Goal: Information Seeking & Learning: Learn about a topic

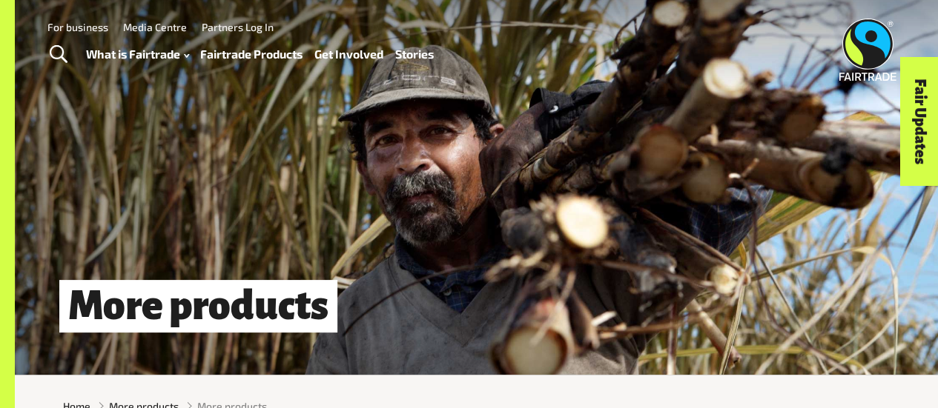
click at [259, 58] on link "Fairtrade Products" at bounding box center [251, 54] width 102 height 21
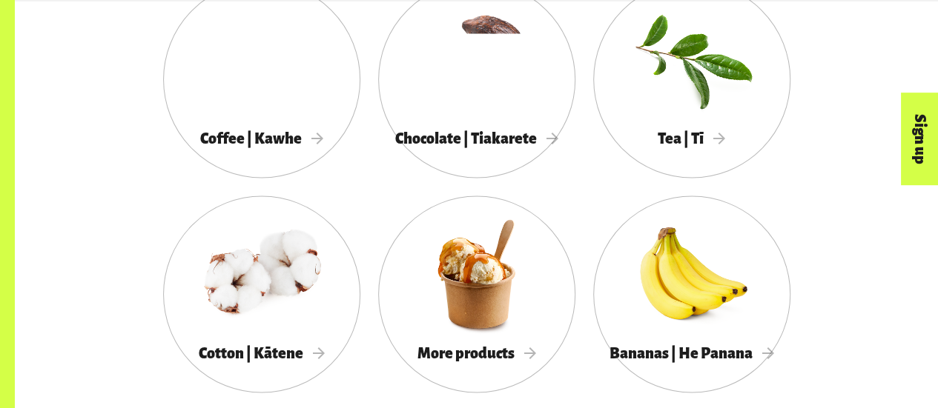
scroll to position [1363, 0]
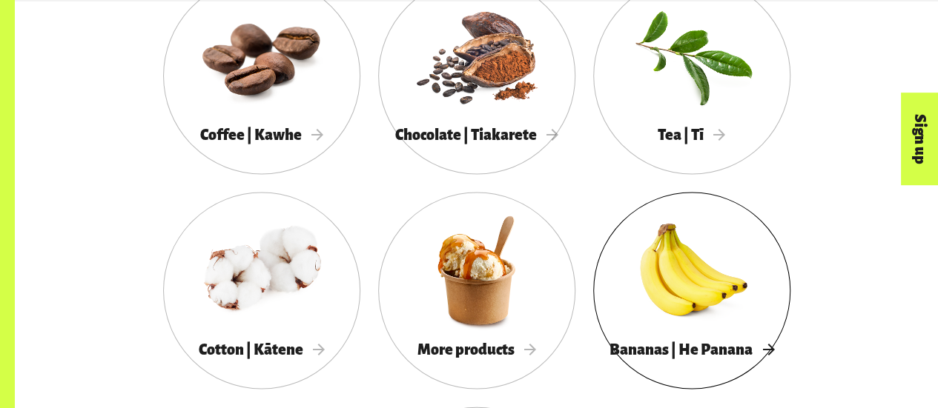
click at [695, 295] on div at bounding box center [691, 270] width 197 height 128
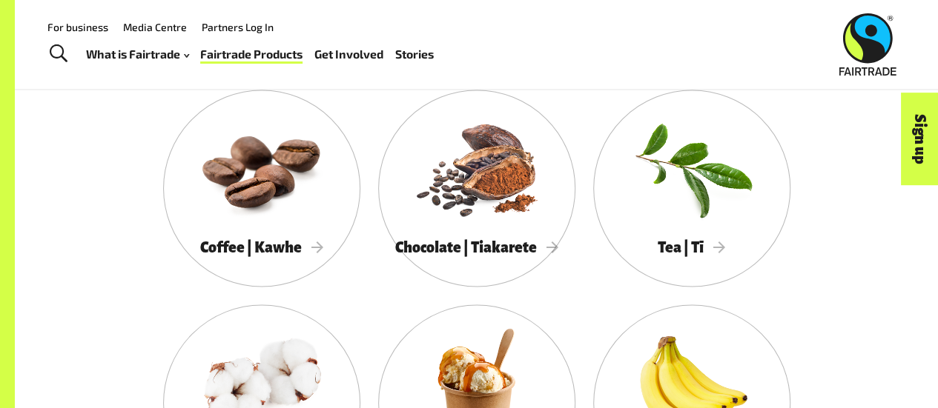
scroll to position [1238, 0]
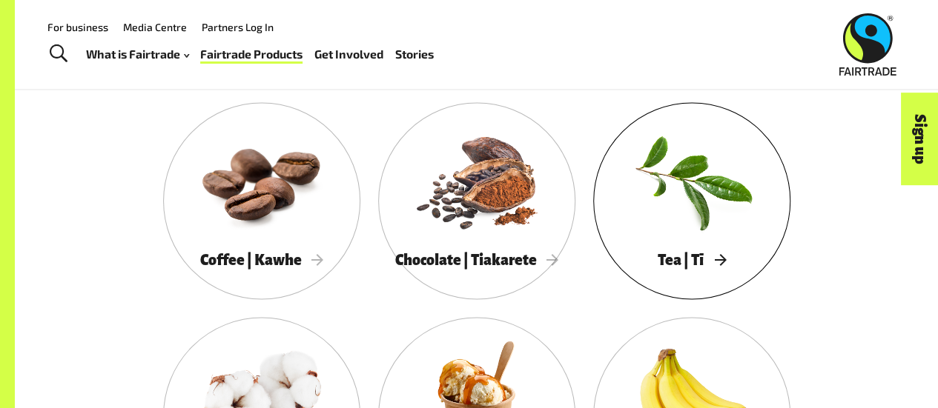
click at [697, 213] on div at bounding box center [691, 180] width 197 height 128
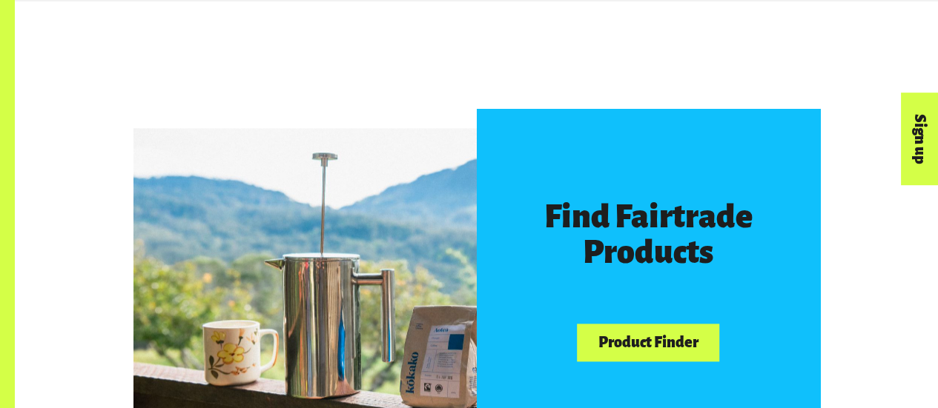
scroll to position [695, 0]
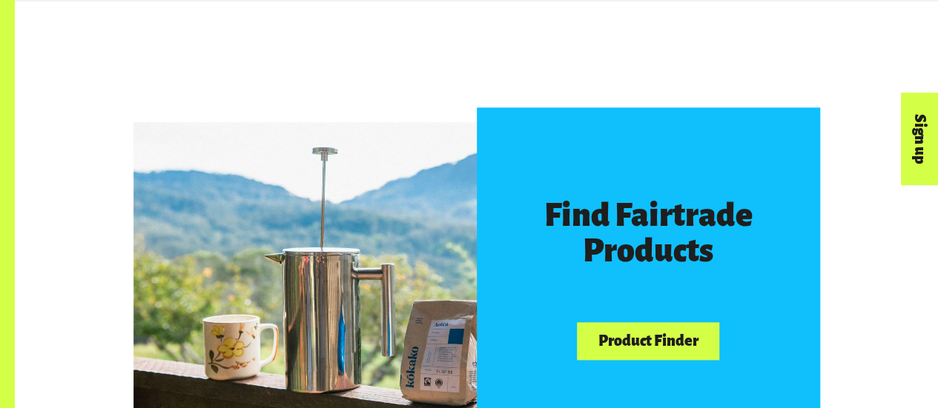
click at [624, 358] on link "Product Finder" at bounding box center [648, 341] width 142 height 38
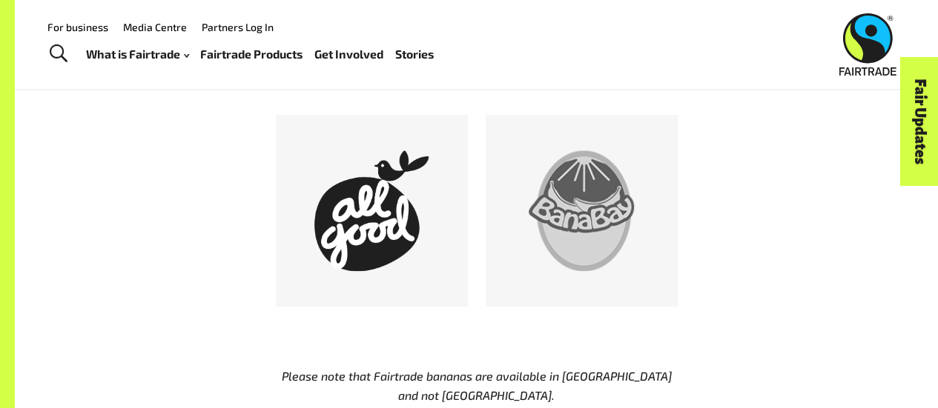
scroll to position [778, 0]
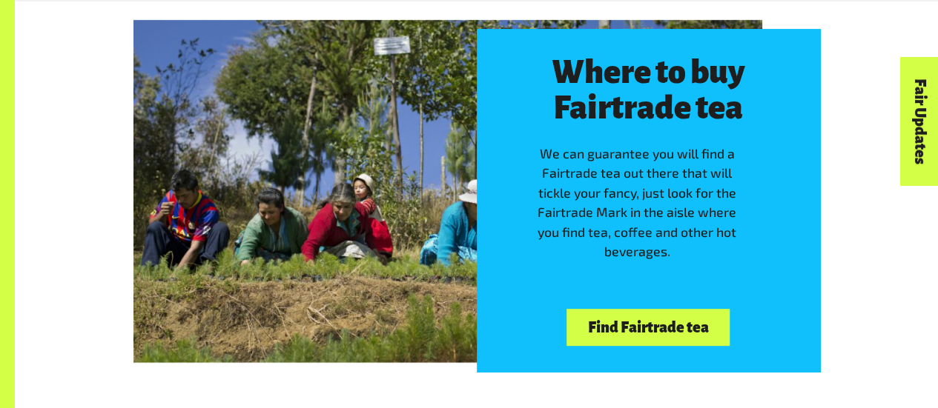
scroll to position [3364, 0]
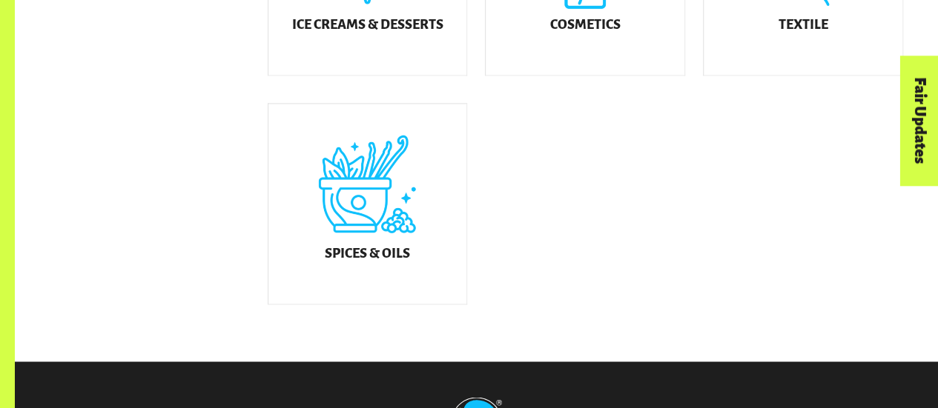
scroll to position [1016, 0]
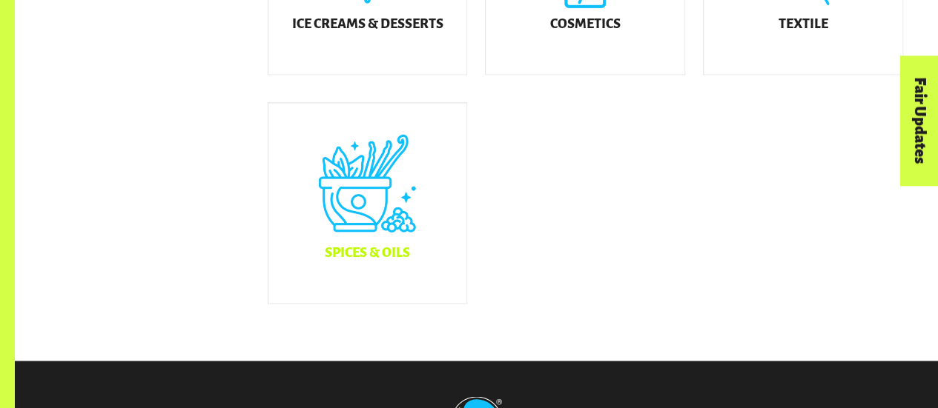
click at [392, 239] on div "Spices & Oils" at bounding box center [367, 203] width 199 height 200
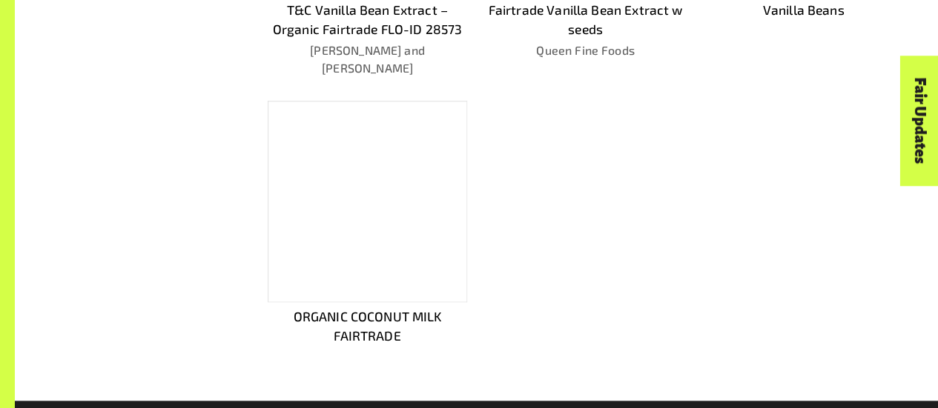
scroll to position [844, 0]
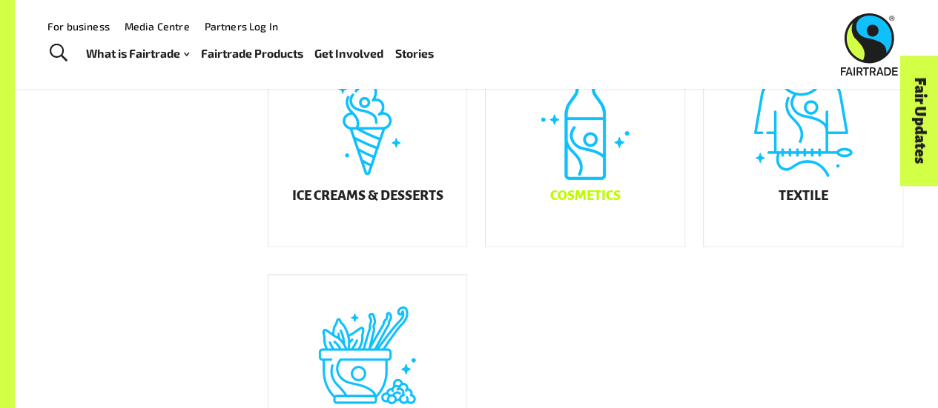
click at [610, 191] on div "Cosmetics" at bounding box center [585, 146] width 199 height 200
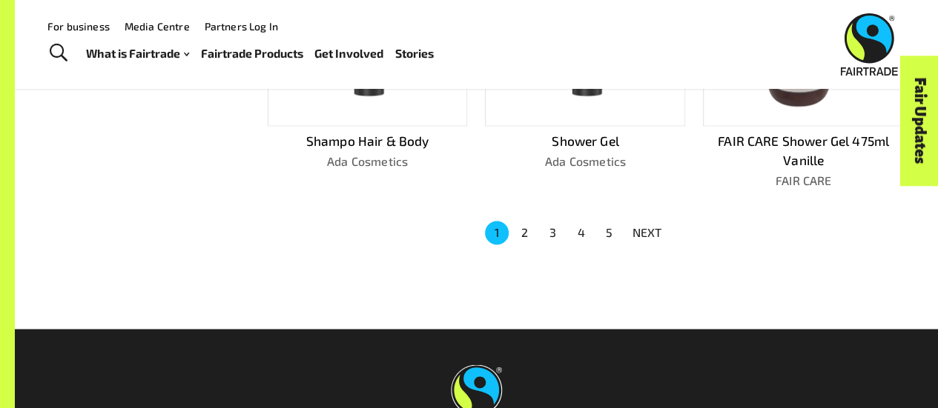
scroll to position [1050, 0]
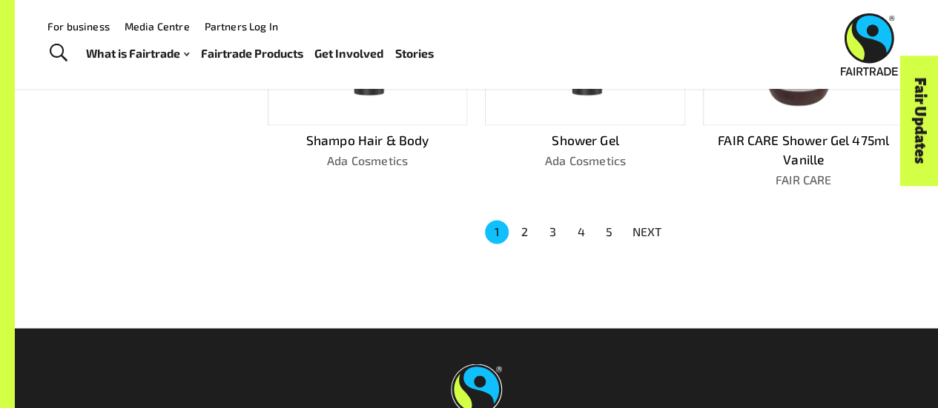
scroll to position [844, 0]
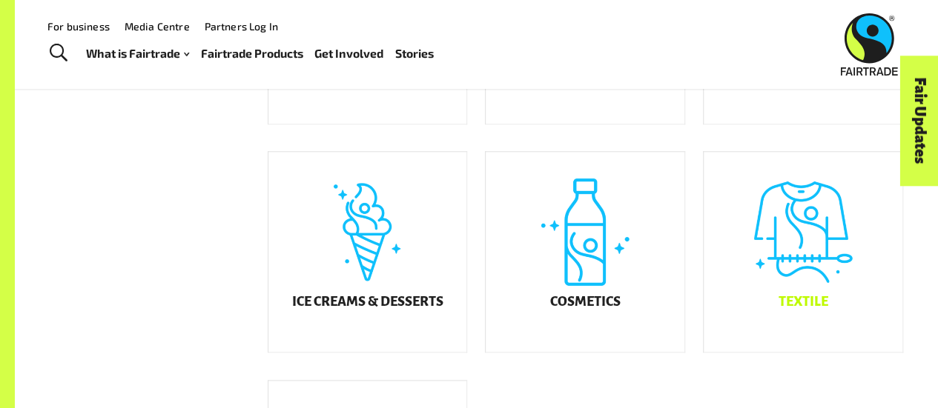
click at [808, 254] on div "Textile" at bounding box center [802, 252] width 199 height 200
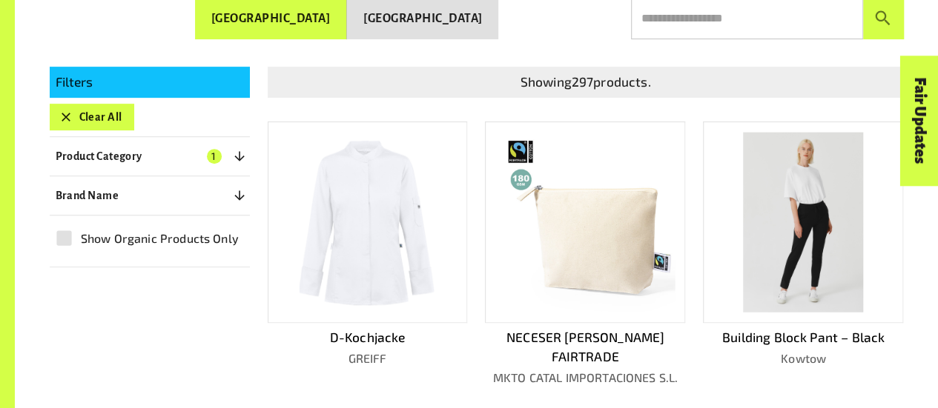
scroll to position [294, 0]
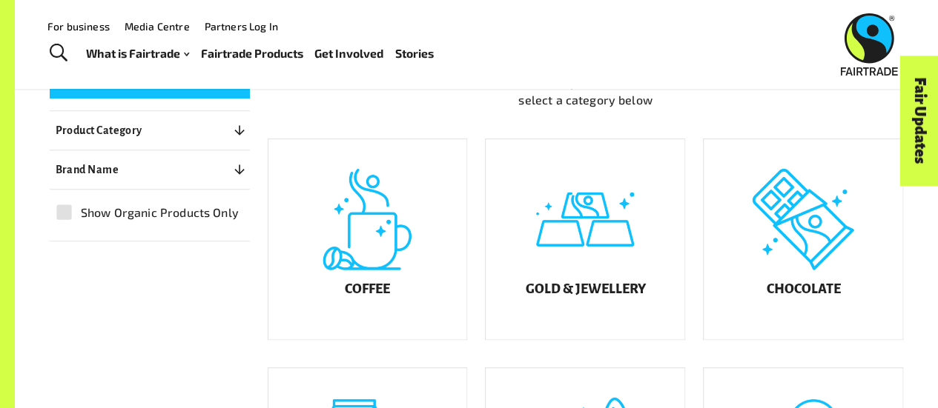
scroll to position [738, 0]
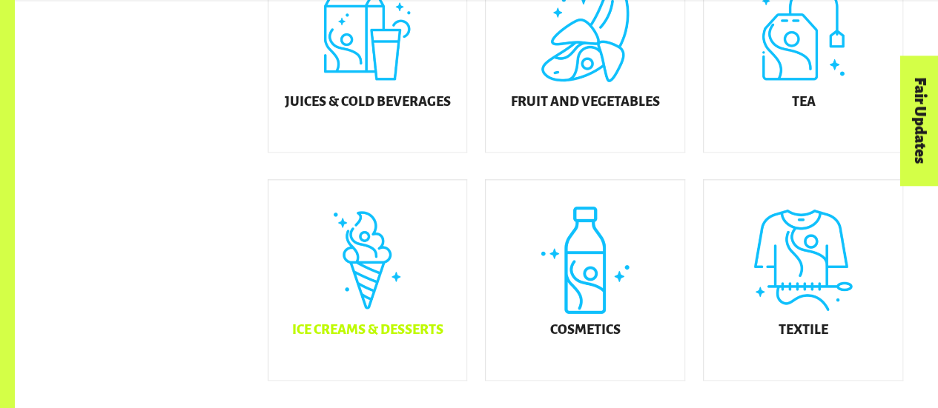
click at [431, 287] on div "Ice Creams & Desserts" at bounding box center [367, 280] width 199 height 200
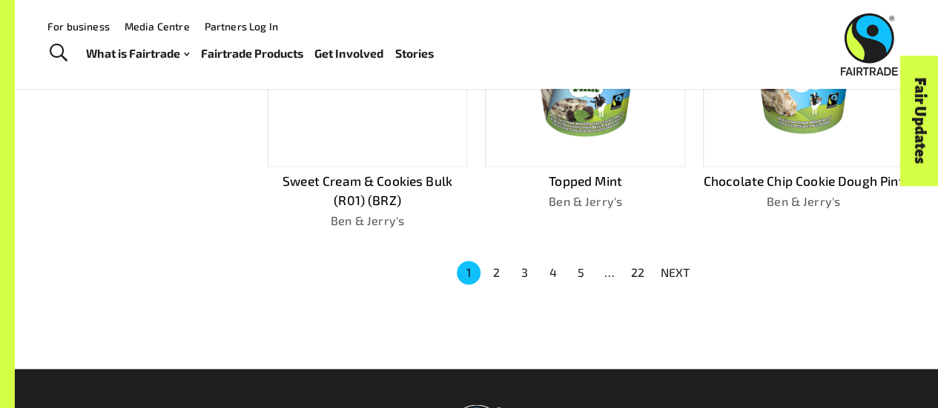
scroll to position [1029, 0]
click at [491, 271] on button "2" at bounding box center [497, 273] width 24 height 24
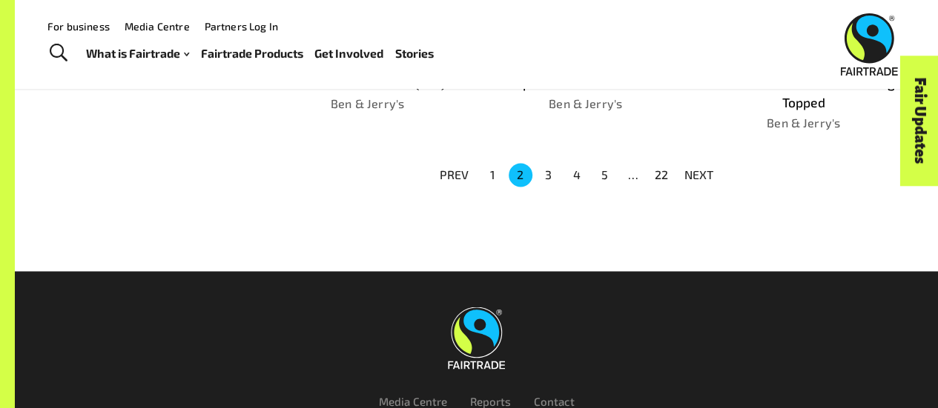
scroll to position [1107, 0]
click at [608, 171] on button "5" at bounding box center [605, 175] width 24 height 24
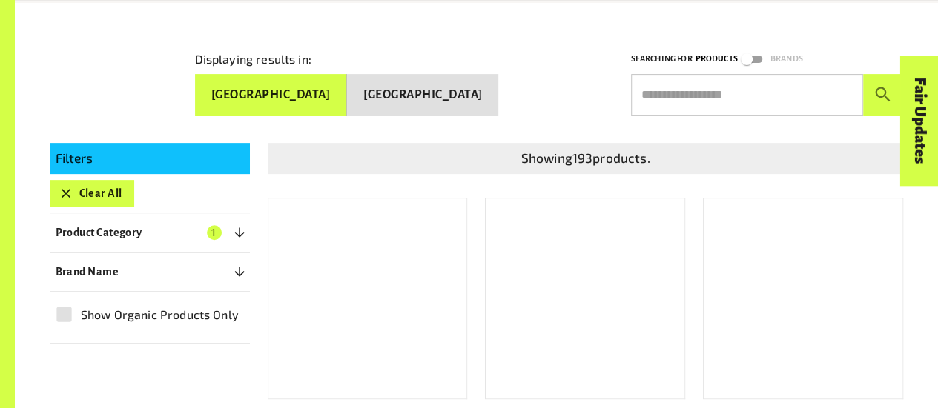
scroll to position [231, 0]
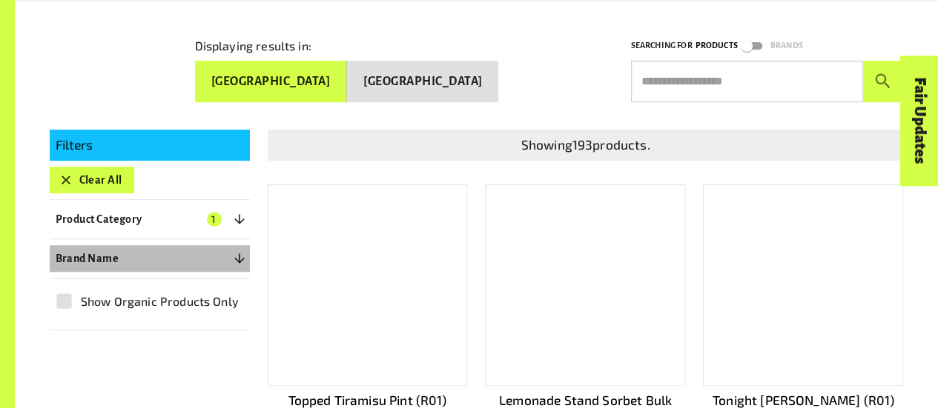
click at [238, 251] on icon "button" at bounding box center [239, 258] width 15 height 15
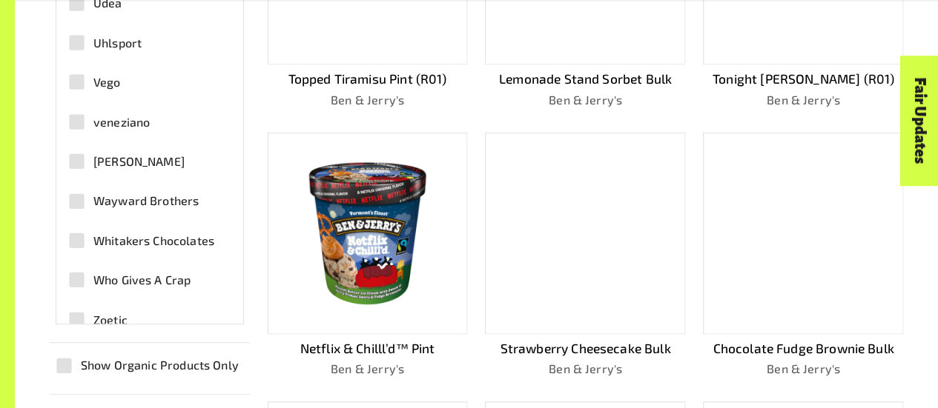
scroll to position [4731, 0]
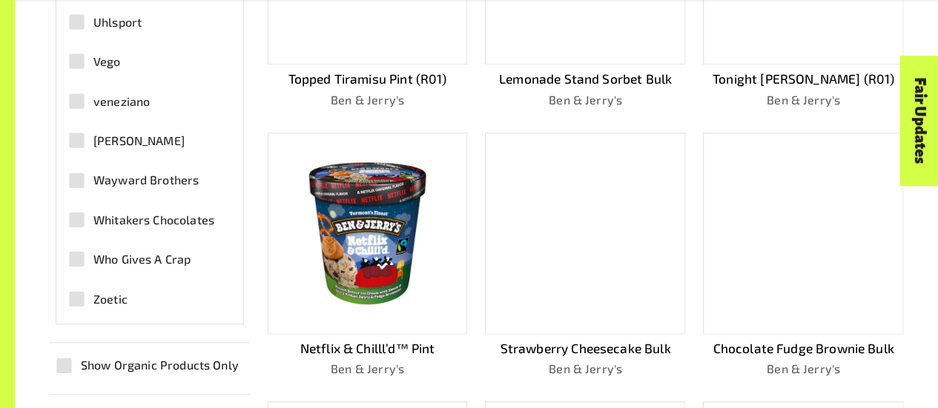
click at [135, 211] on span "Whitakers Chocolates" at bounding box center [153, 220] width 121 height 18
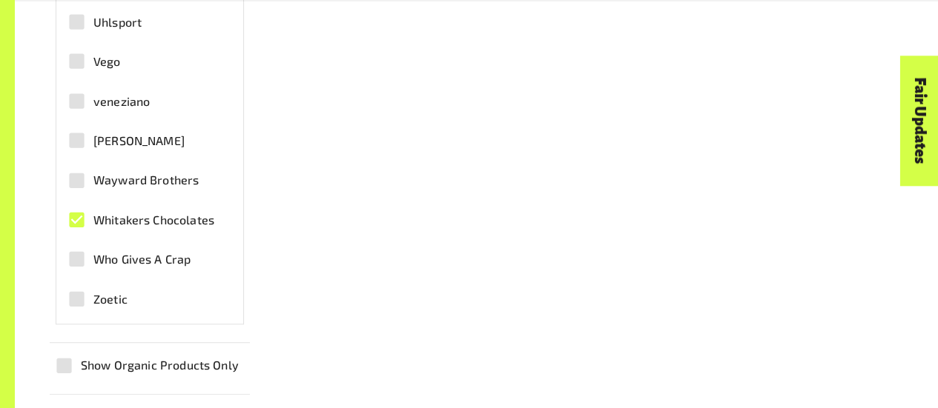
click at [121, 253] on span "Who Gives A Crap" at bounding box center [141, 260] width 97 height 18
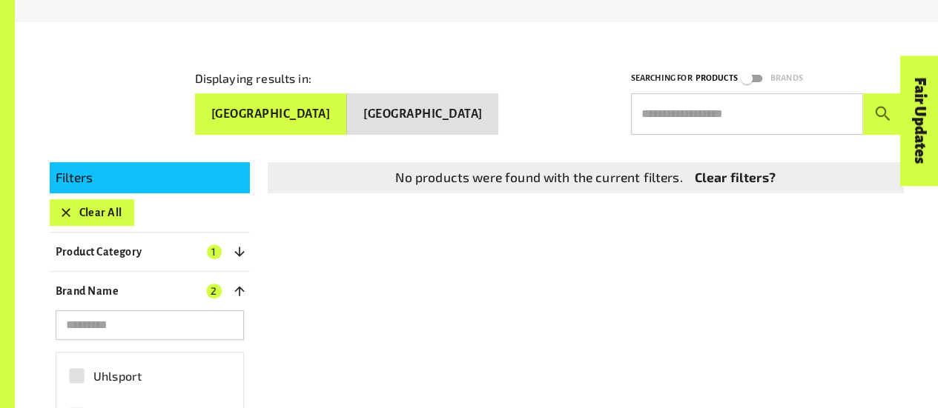
scroll to position [202, 0]
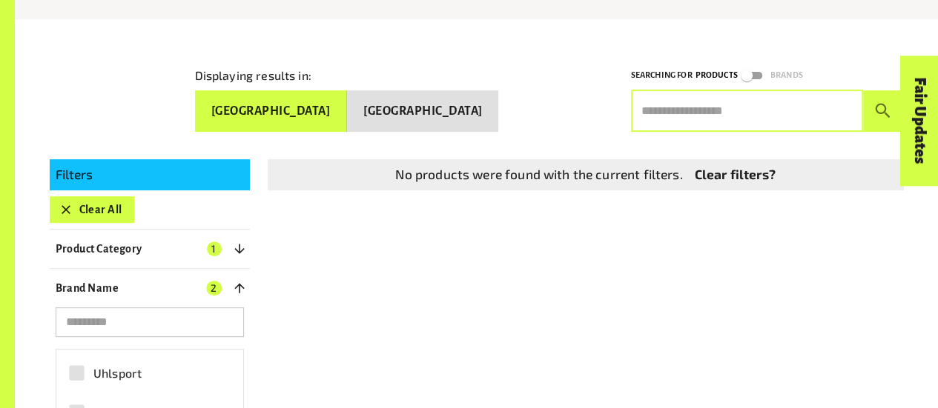
click at [712, 118] on input "text" at bounding box center [747, 111] width 232 height 42
type input "*"
click at [863, 90] on button "submit" at bounding box center [883, 111] width 41 height 42
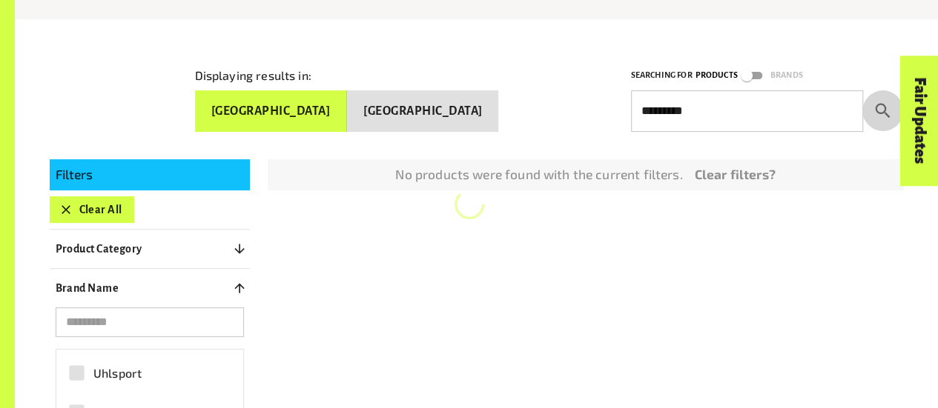
click at [872, 107] on button "submit" at bounding box center [883, 111] width 41 height 42
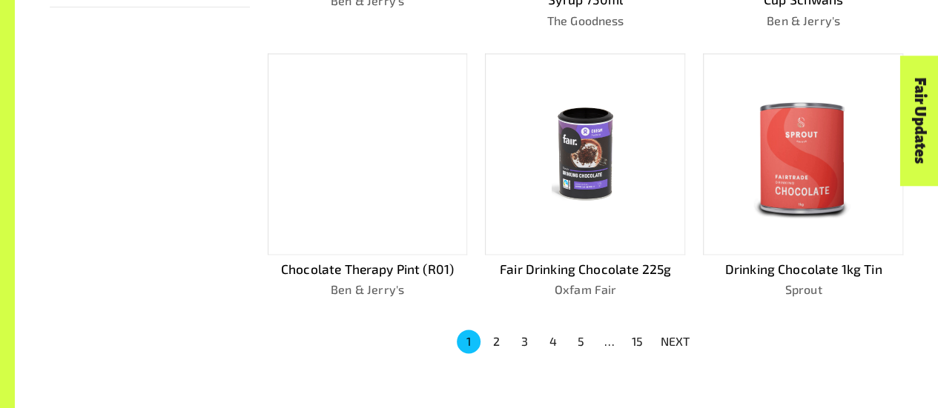
scroll to position [945, 0]
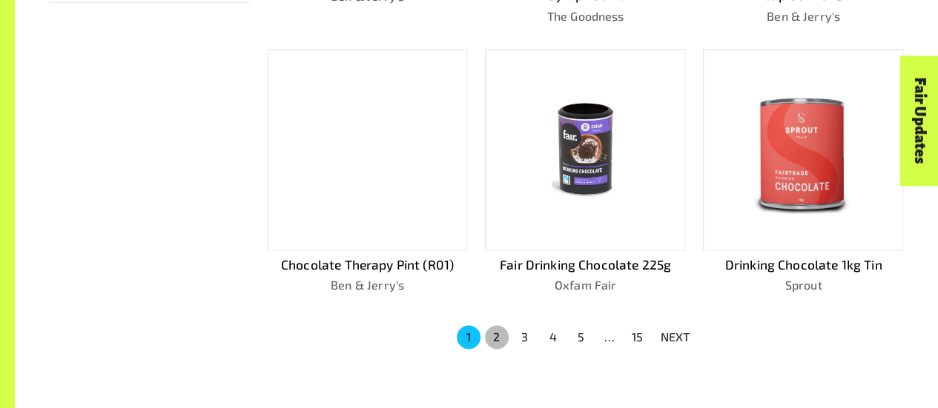
click at [500, 334] on button "2" at bounding box center [497, 337] width 24 height 24
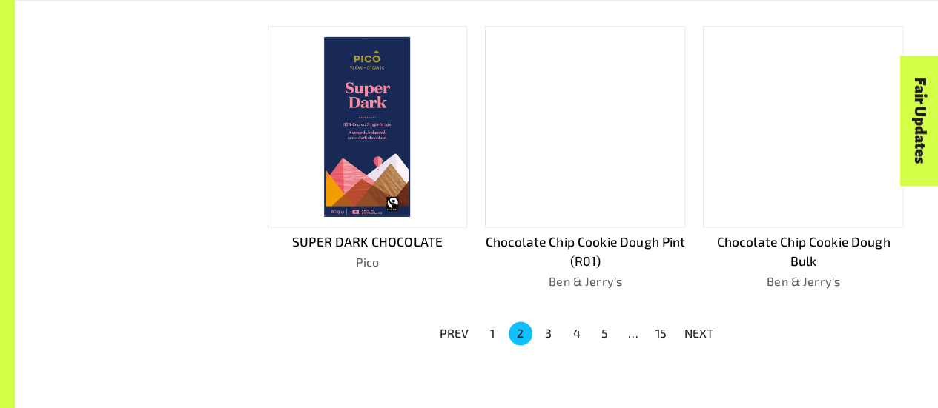
scroll to position [970, 0]
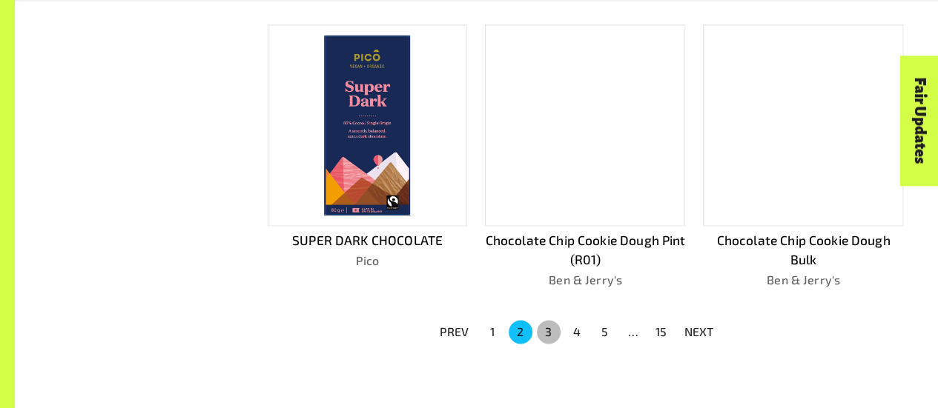
click at [550, 325] on button "3" at bounding box center [549, 332] width 24 height 24
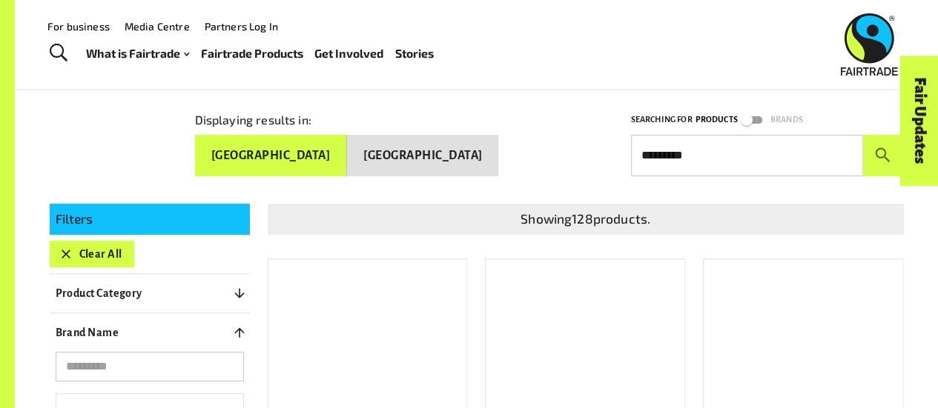
scroll to position [151, 0]
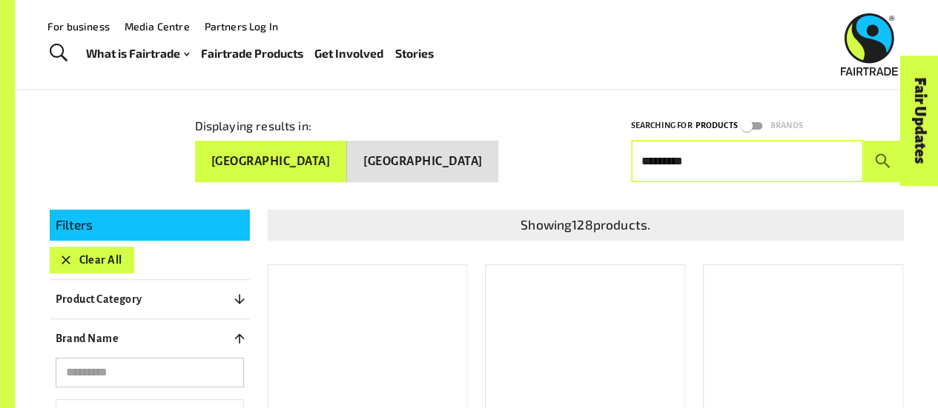
click at [730, 159] on input "*********" at bounding box center [747, 162] width 232 height 42
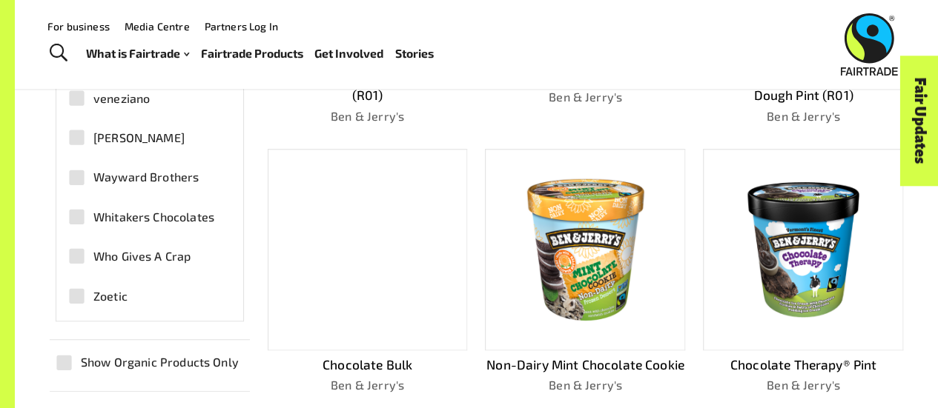
scroll to position [0, 0]
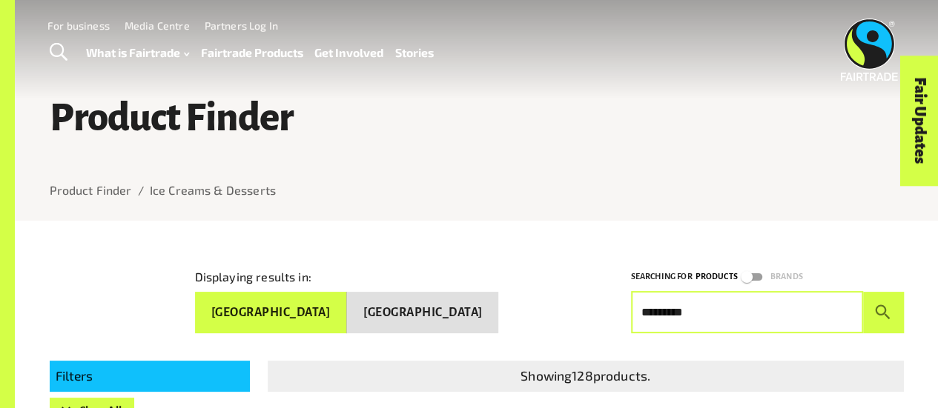
click at [724, 319] on input "*********" at bounding box center [747, 313] width 232 height 42
type input "*"
click at [863, 292] on button "submit" at bounding box center [883, 313] width 41 height 42
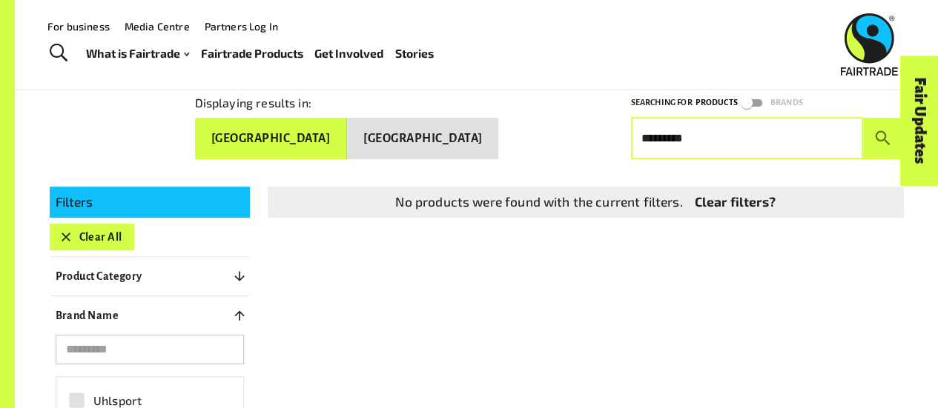
scroll to position [173, 0]
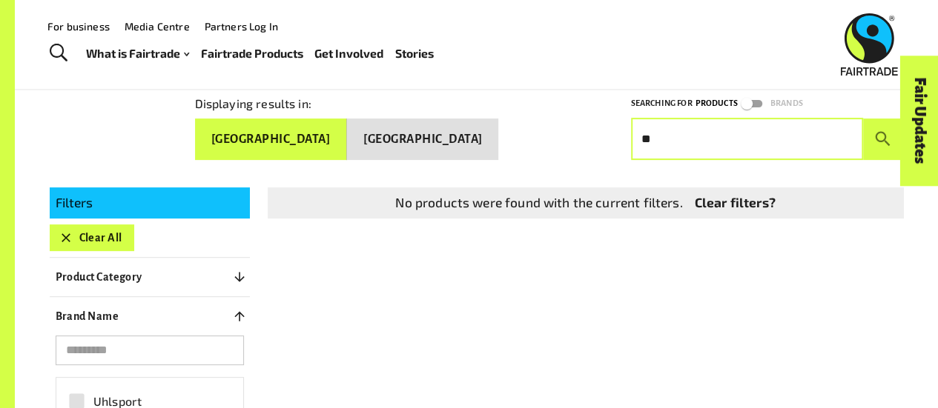
type input "*"
click at [863, 119] on button "submit" at bounding box center [883, 140] width 41 height 42
click at [768, 131] on input "*****" at bounding box center [747, 140] width 232 height 42
type input "*"
click at [863, 119] on button "submit" at bounding box center [883, 140] width 41 height 42
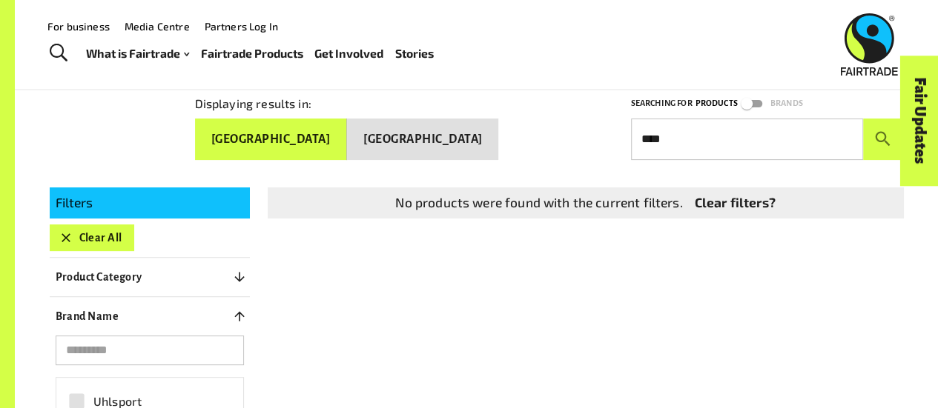
click at [884, 148] on div "Fair Updates" at bounding box center [836, 167] width 130 height 38
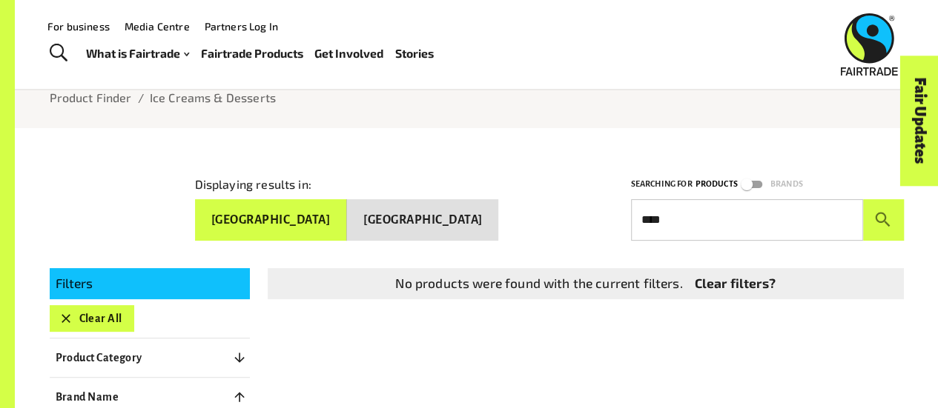
scroll to position [29, 0]
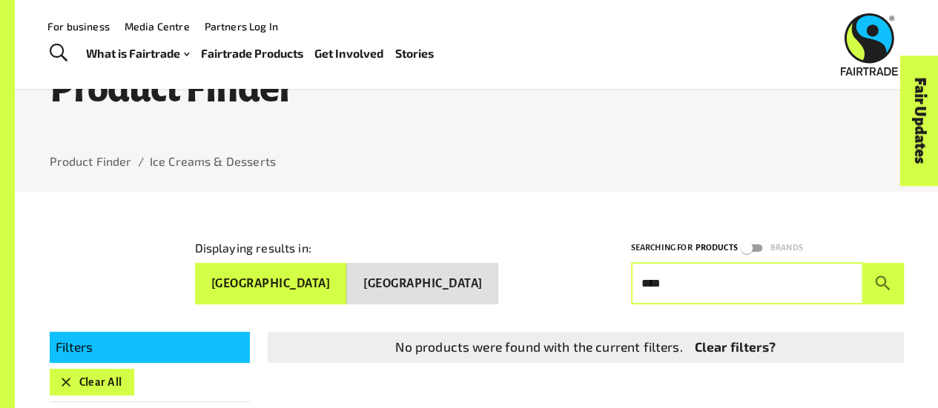
click at [669, 288] on input "****" at bounding box center [747, 284] width 232 height 42
type input "*"
type input "*******"
click at [863, 263] on button "submit" at bounding box center [883, 284] width 41 height 42
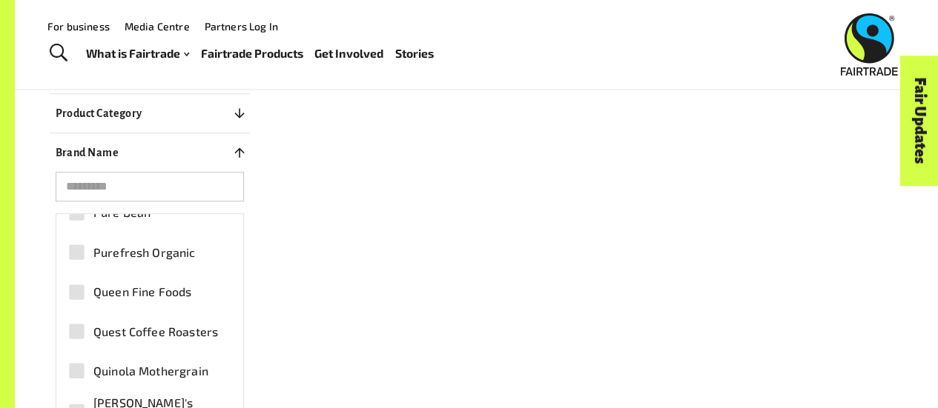
scroll to position [3689, 0]
